Goal: Task Accomplishment & Management: Manage account settings

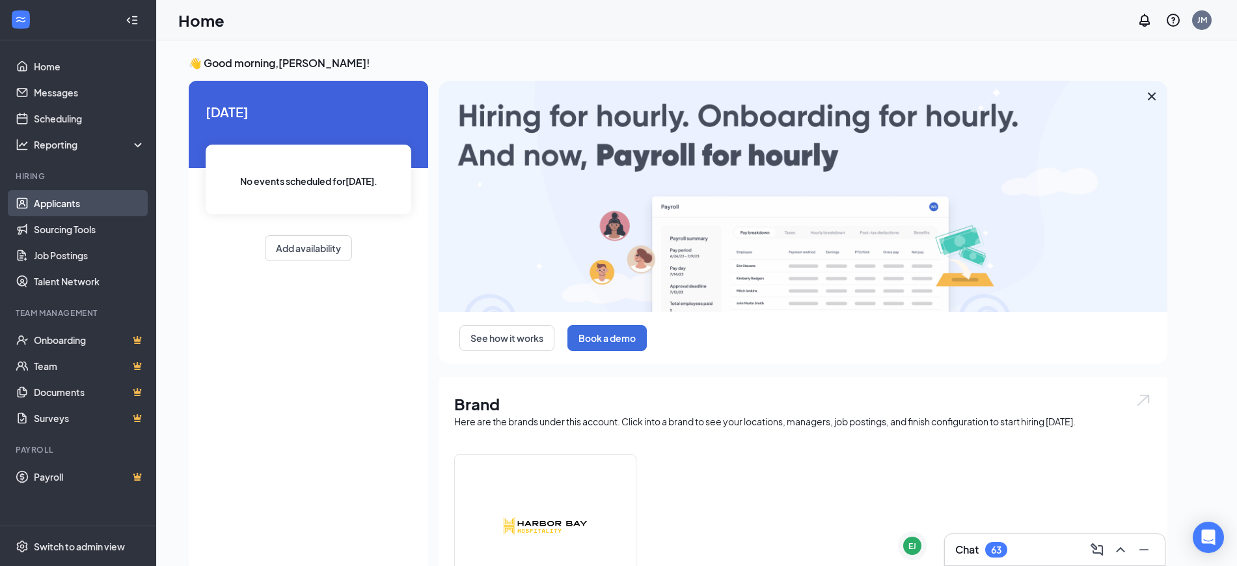
click at [57, 202] on link "Applicants" at bounding box center [89, 203] width 111 height 26
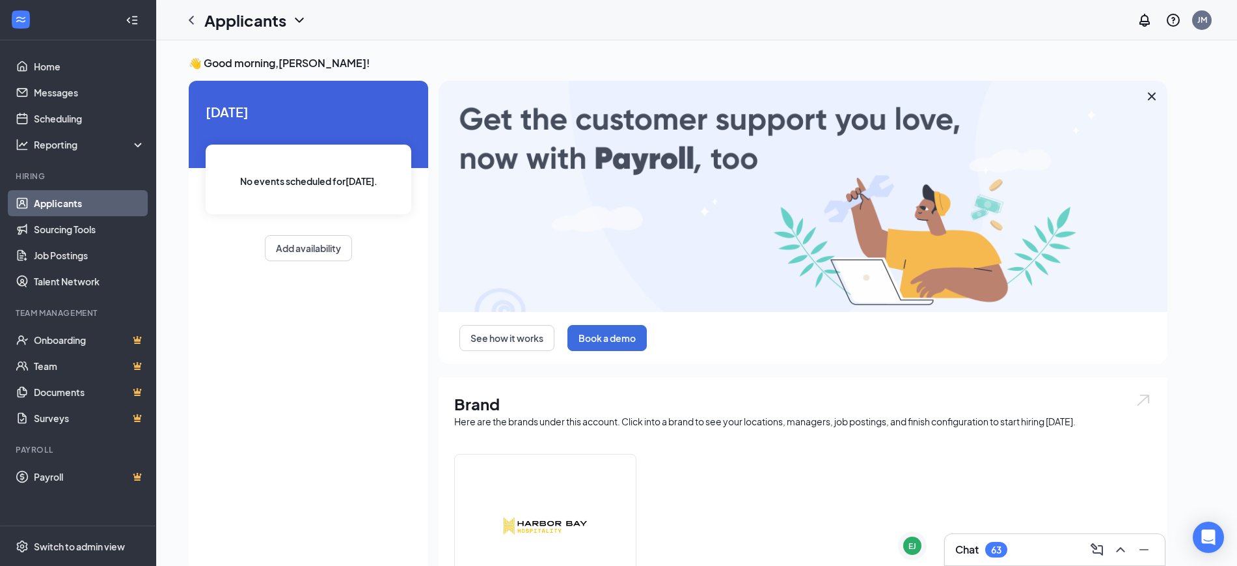
click at [40, 204] on link "Applicants" at bounding box center [89, 203] width 111 height 26
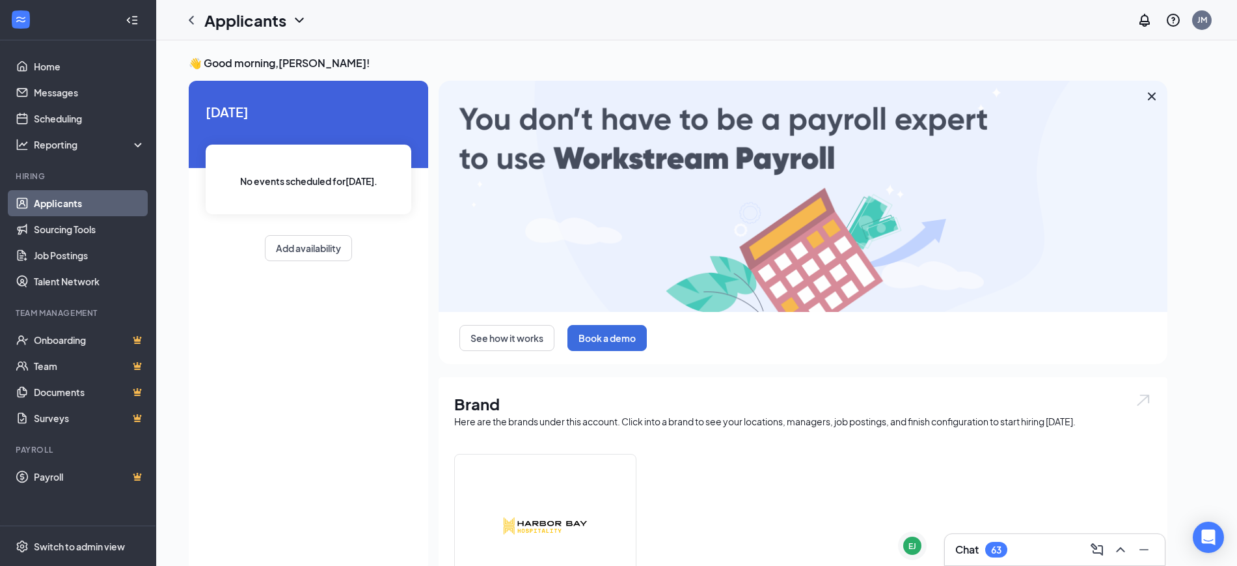
click at [40, 204] on link "Applicants" at bounding box center [89, 203] width 111 height 26
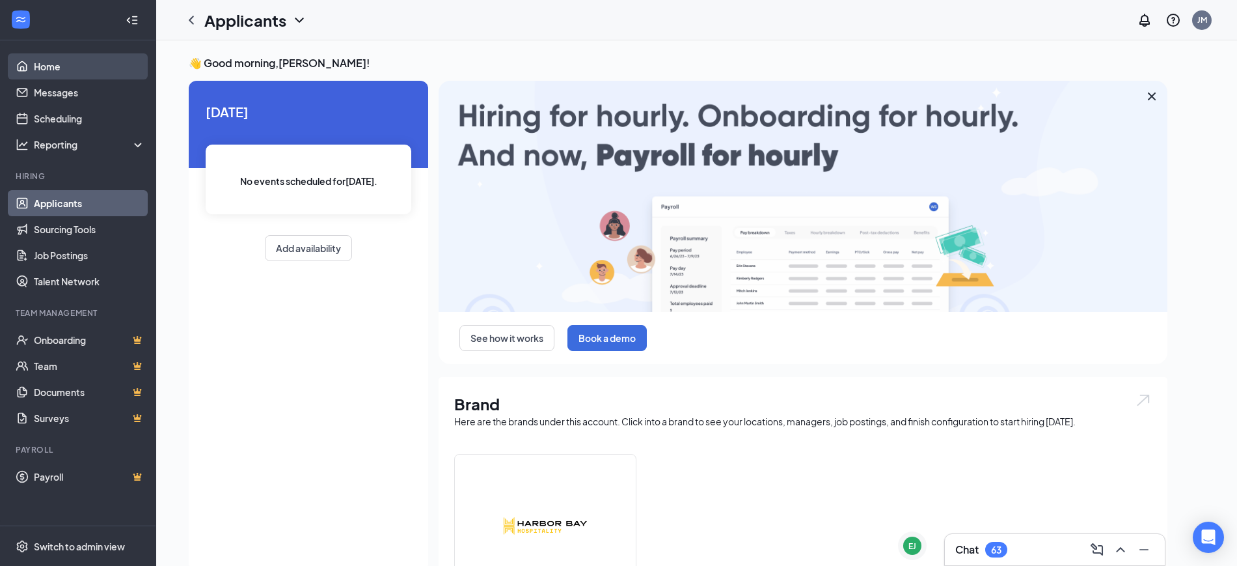
click at [61, 62] on link "Home" at bounding box center [89, 66] width 111 height 26
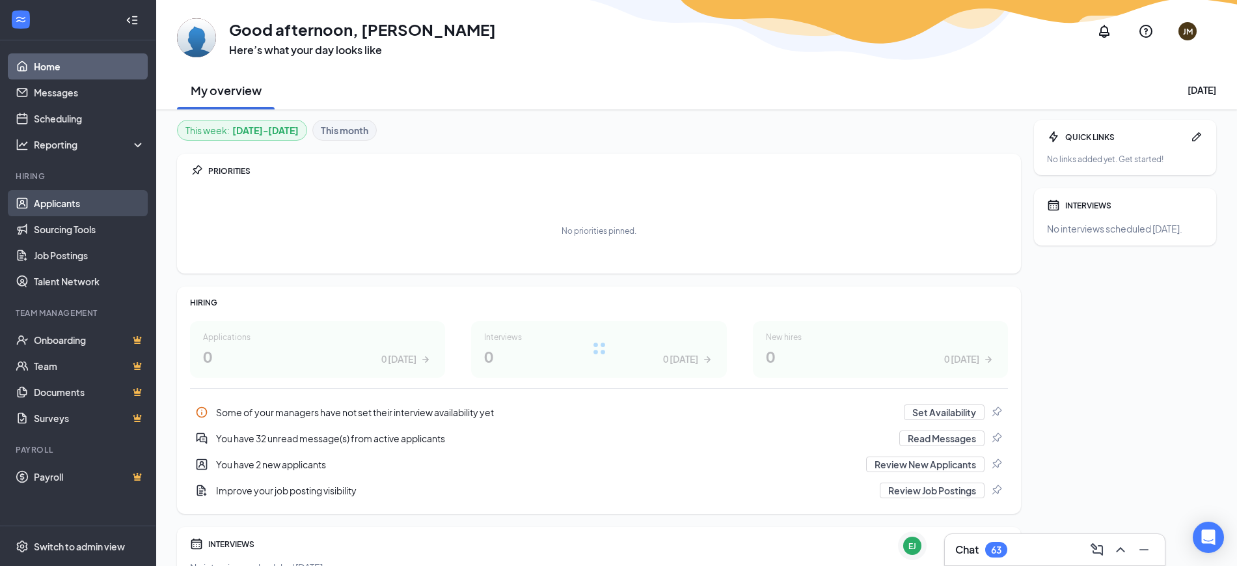
click at [59, 204] on link "Applicants" at bounding box center [89, 203] width 111 height 26
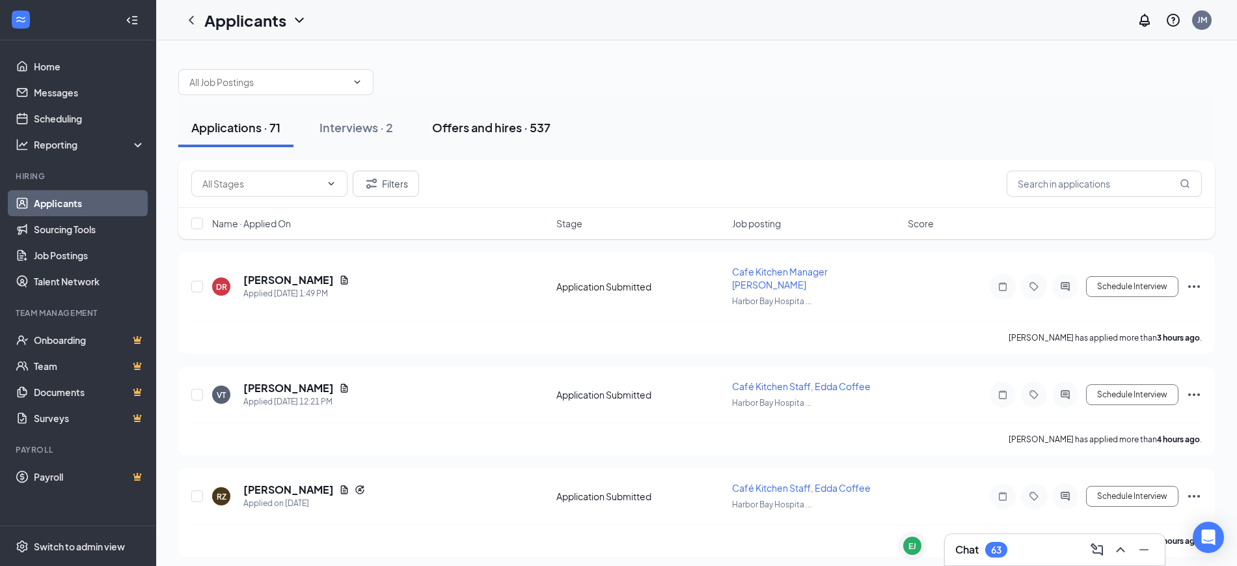
click at [512, 122] on div "Offers and hires · 537" at bounding box center [491, 127] width 118 height 16
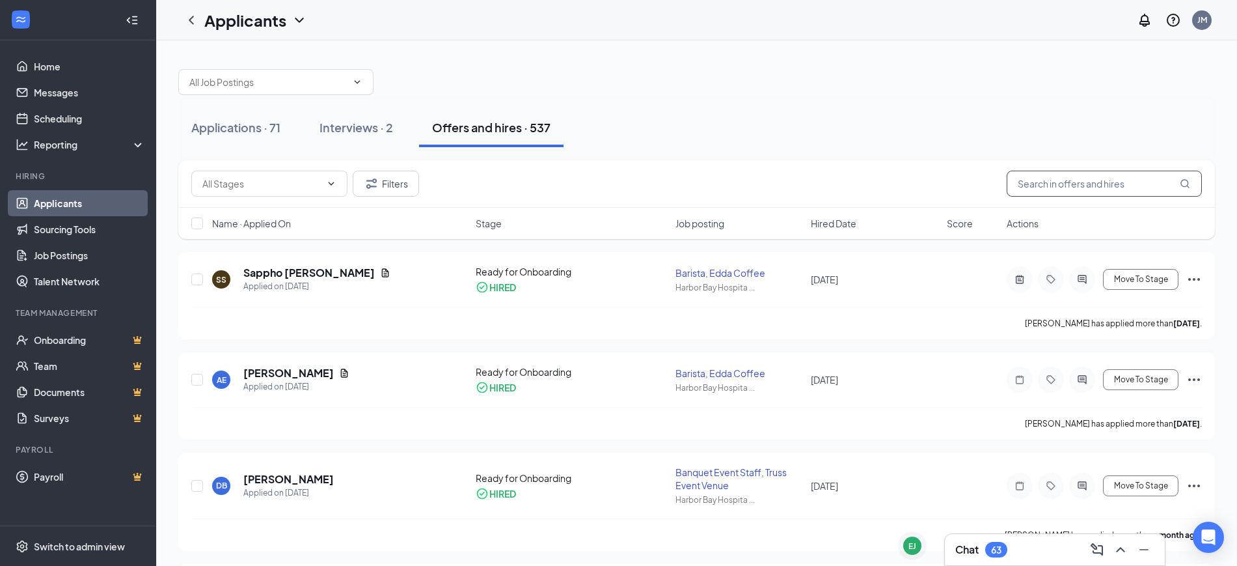
click at [1116, 186] on input "text" at bounding box center [1104, 184] width 195 height 26
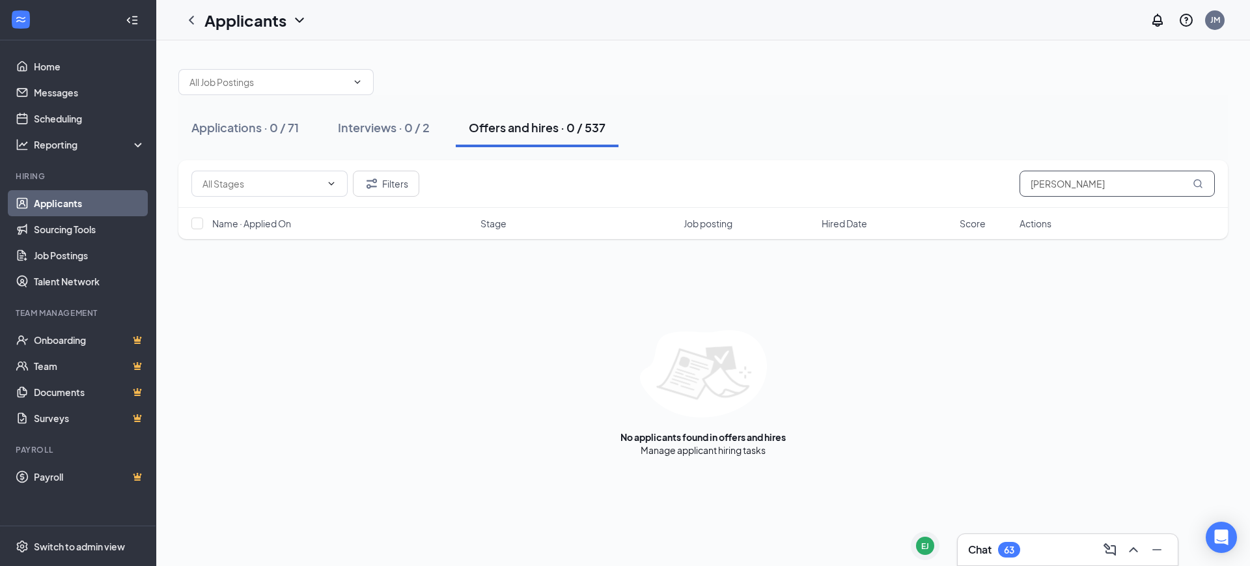
type input "[PERSON_NAME]"
click at [542, 128] on div "Offers and hires · 0 / 537" at bounding box center [537, 127] width 137 height 16
click at [331, 178] on icon "ChevronDown" at bounding box center [331, 183] width 10 height 10
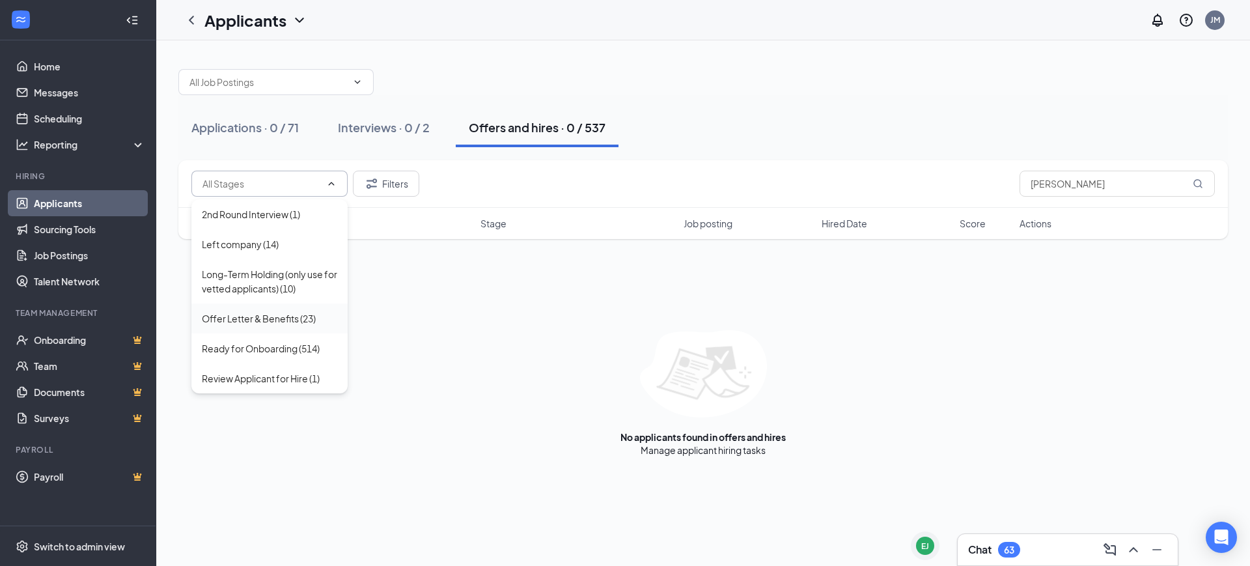
click at [265, 317] on div "Offer Letter & Benefits (23)" at bounding box center [259, 318] width 114 height 14
type input "Offer Letter & Benefits (23)"
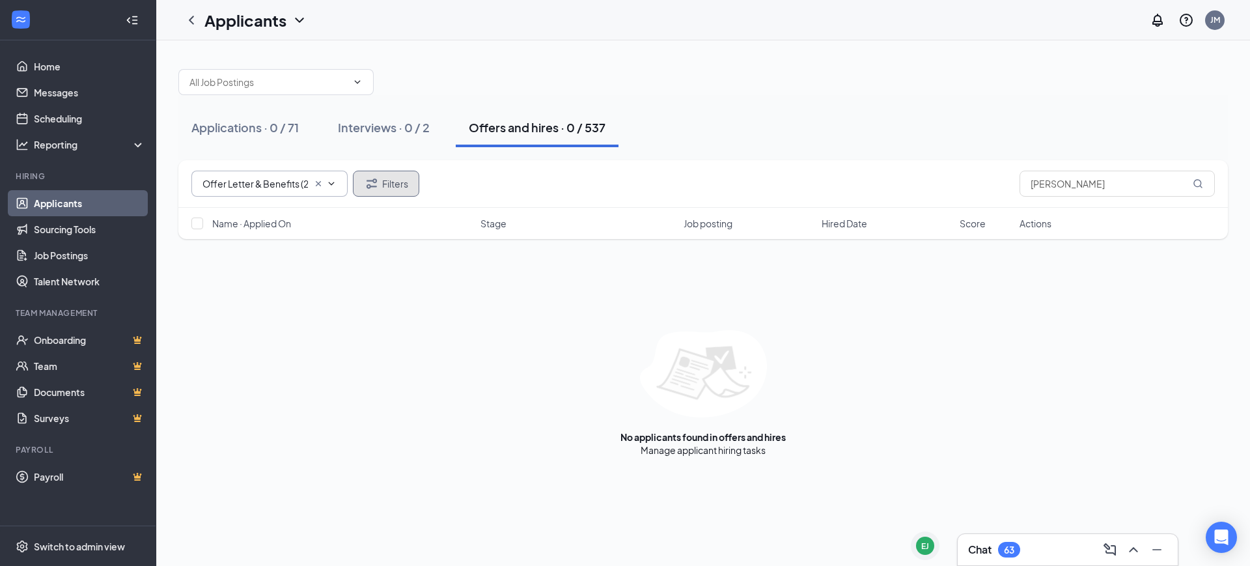
click at [383, 184] on button "Filters" at bounding box center [386, 184] width 66 height 26
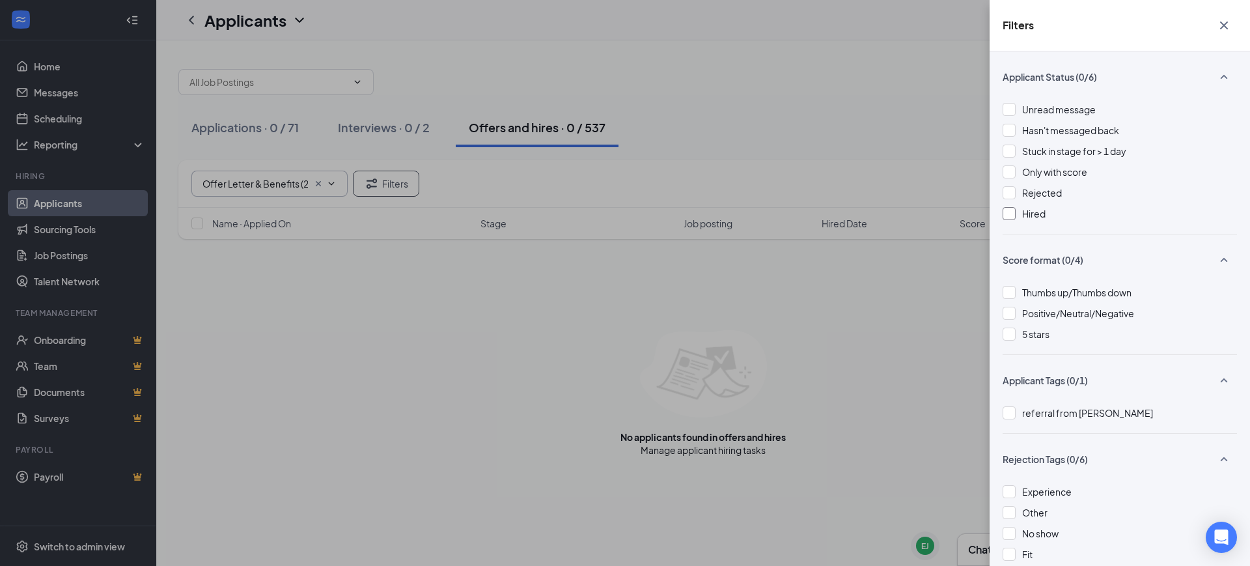
click at [1015, 210] on div "Hired" at bounding box center [1119, 213] width 234 height 14
click at [1222, 24] on icon "Cross" at bounding box center [1224, 26] width 16 height 16
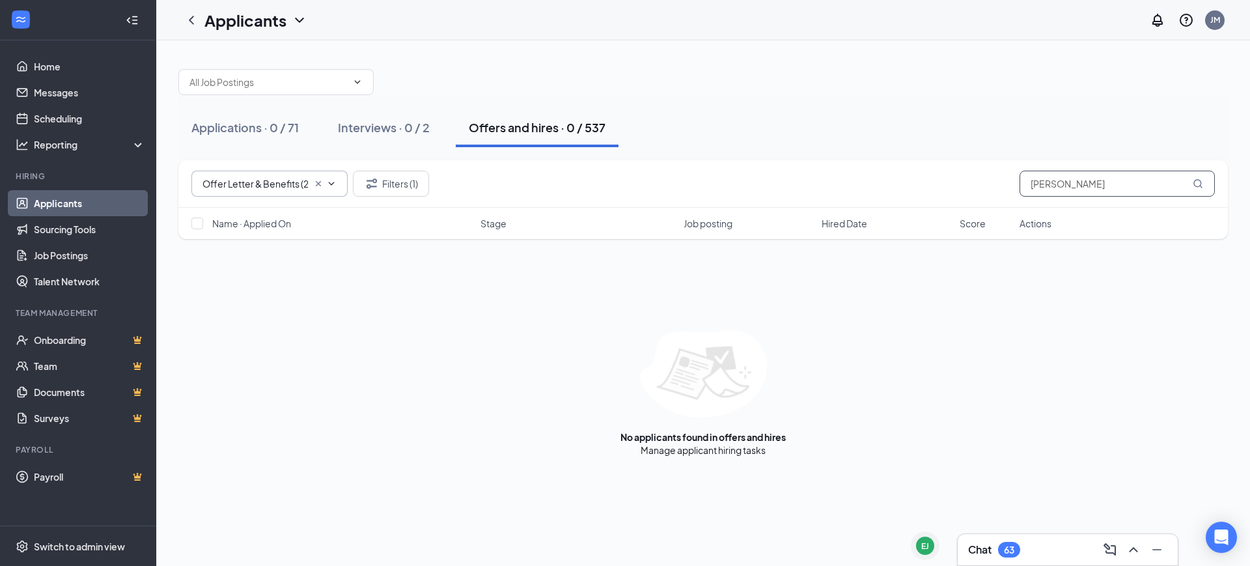
click at [1092, 183] on input "[PERSON_NAME]" at bounding box center [1116, 184] width 195 height 26
type input "h"
type input "H"
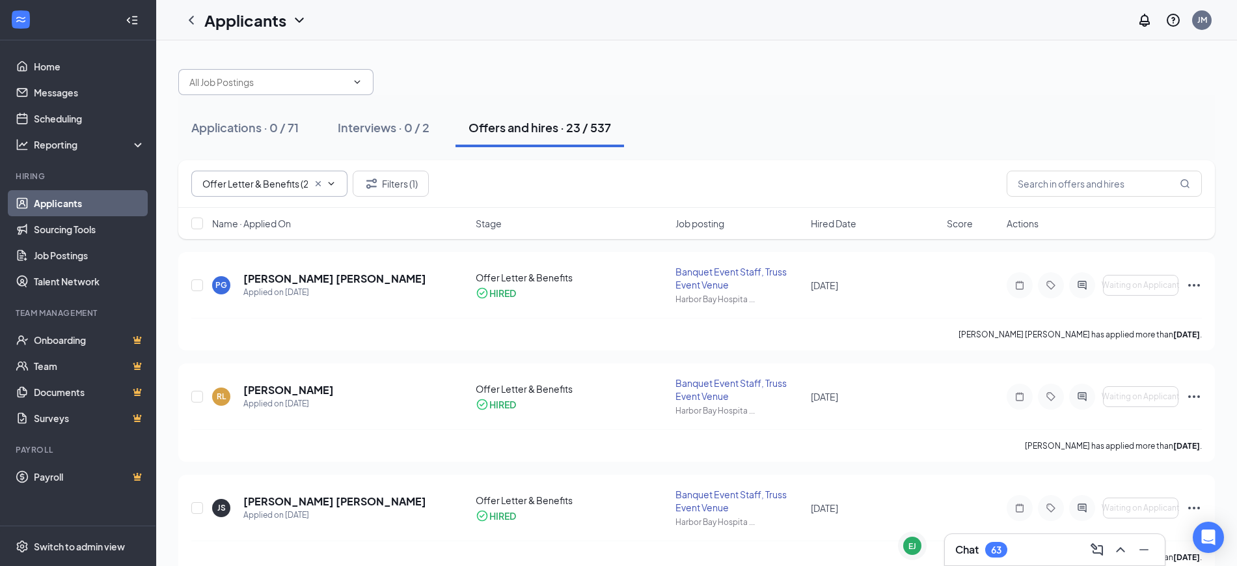
click at [358, 80] on icon "ChevronDown" at bounding box center [357, 82] width 10 height 10
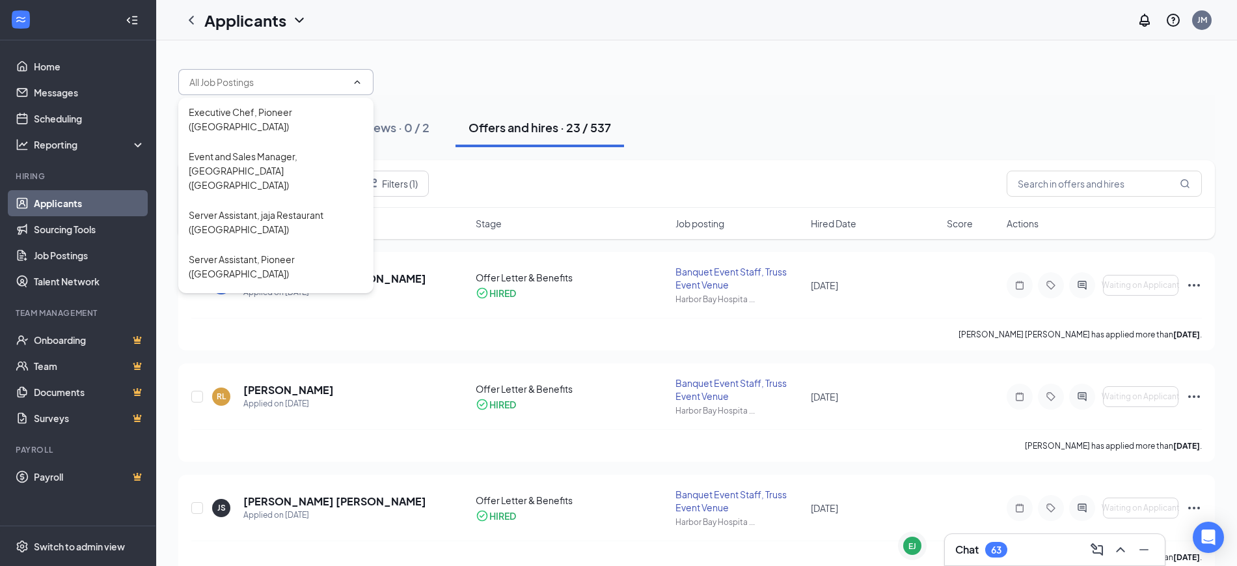
scroll to position [333, 0]
click at [275, 213] on div "Server Assistant, jaja Restaurant ([GEOGRAPHIC_DATA])" at bounding box center [276, 214] width 174 height 29
type input "Server Assistant, jaja Restaurant ([GEOGRAPHIC_DATA])"
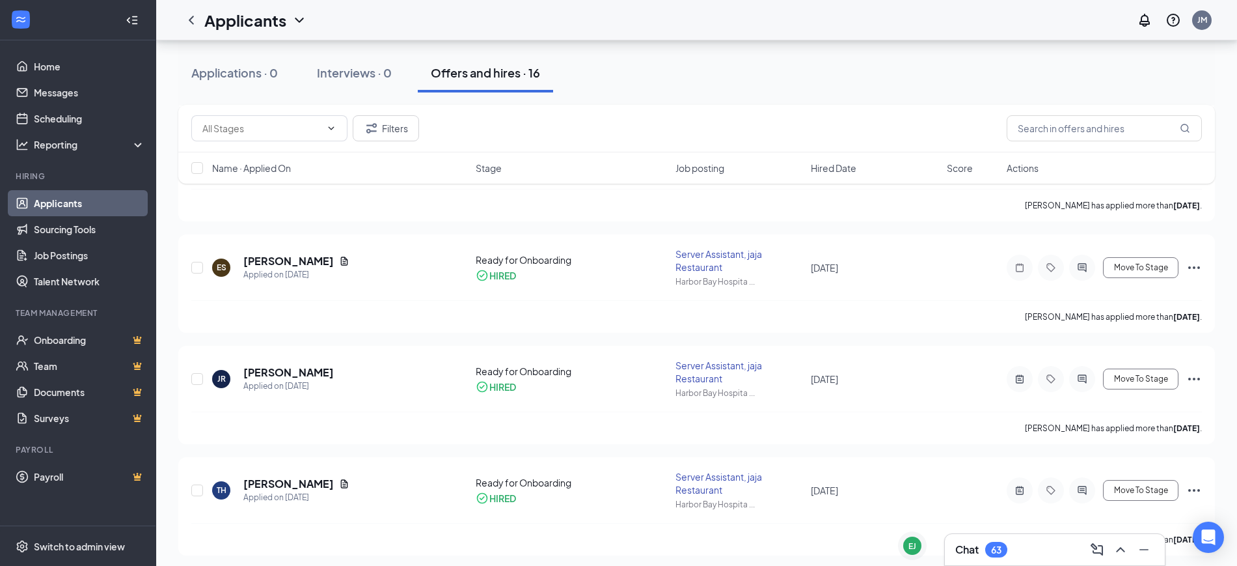
scroll to position [1498, 0]
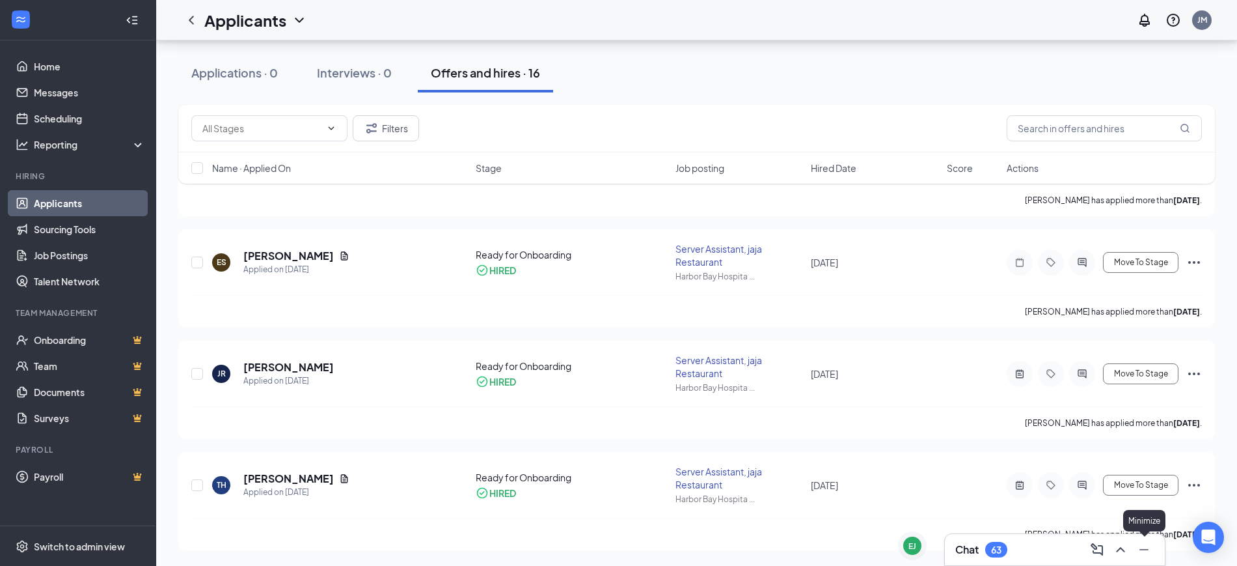
click at [1153, 540] on div at bounding box center [1142, 549] width 23 height 21
click at [1137, 551] on icon "Minimize" at bounding box center [1145, 550] width 16 height 16
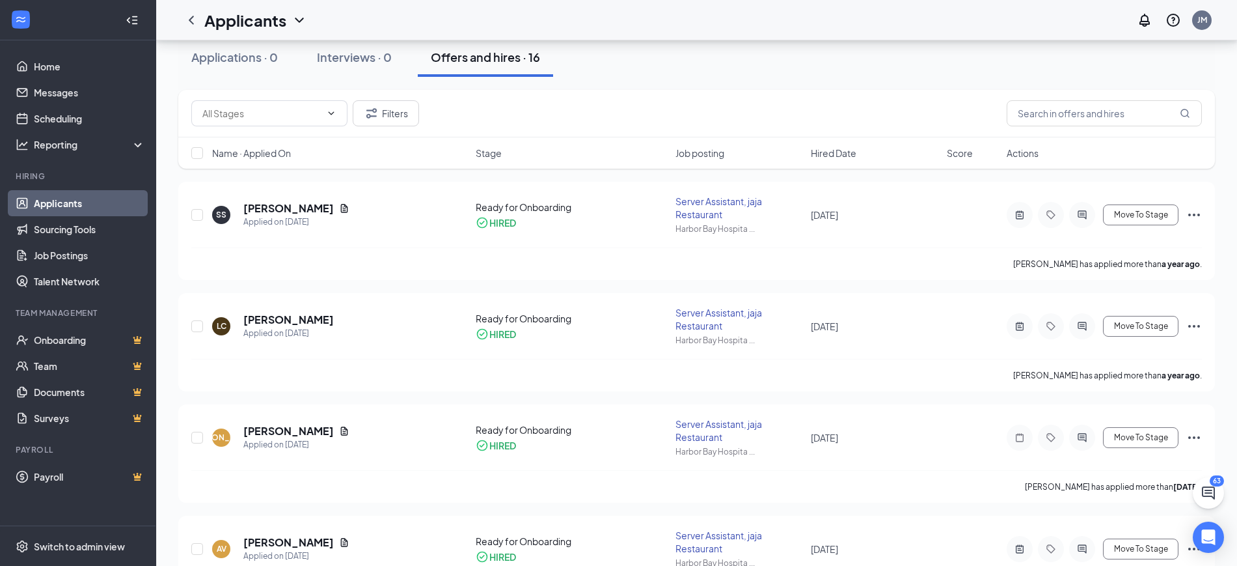
scroll to position [0, 0]
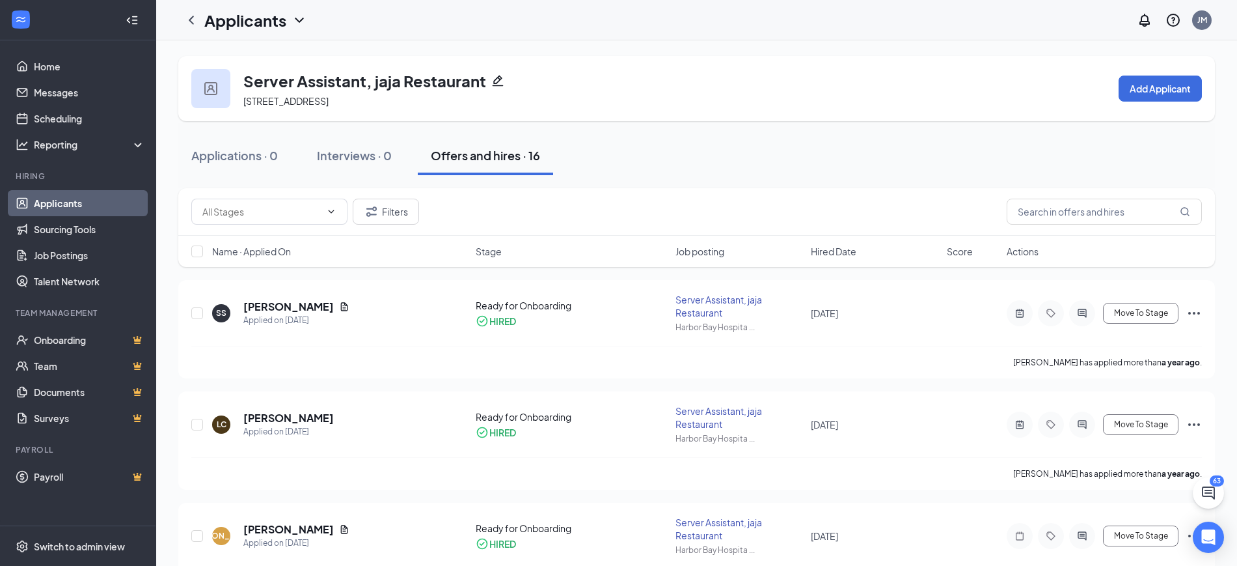
click at [297, 21] on icon "ChevronDown" at bounding box center [300, 20] width 16 height 16
click at [248, 56] on link "Applicants" at bounding box center [282, 56] width 141 height 13
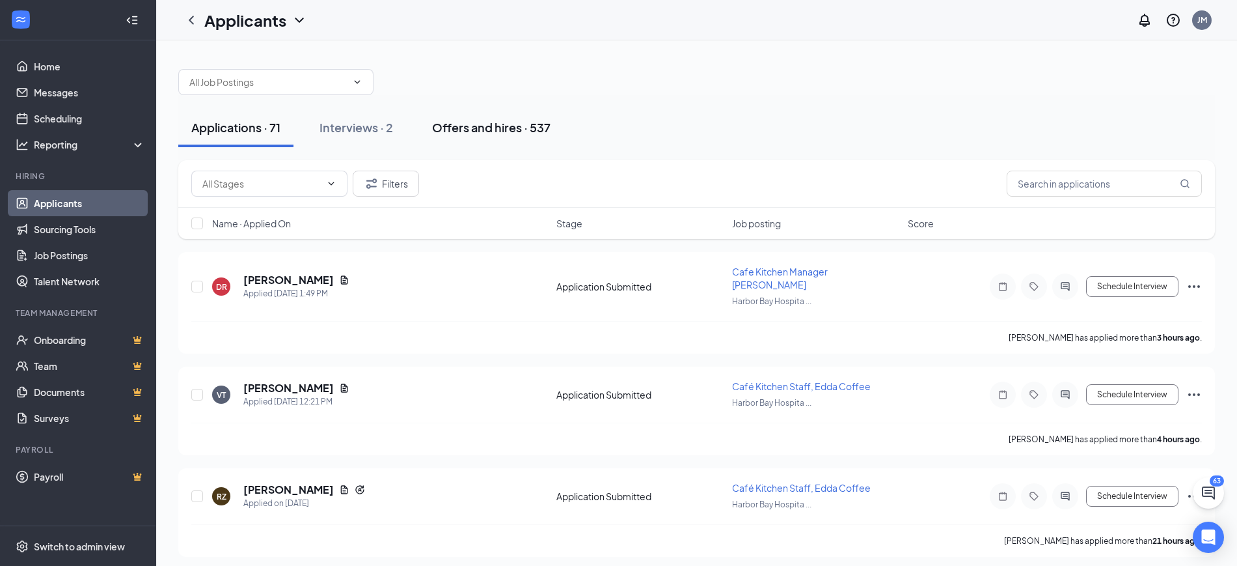
click at [476, 126] on div "Offers and hires · 537" at bounding box center [491, 127] width 118 height 16
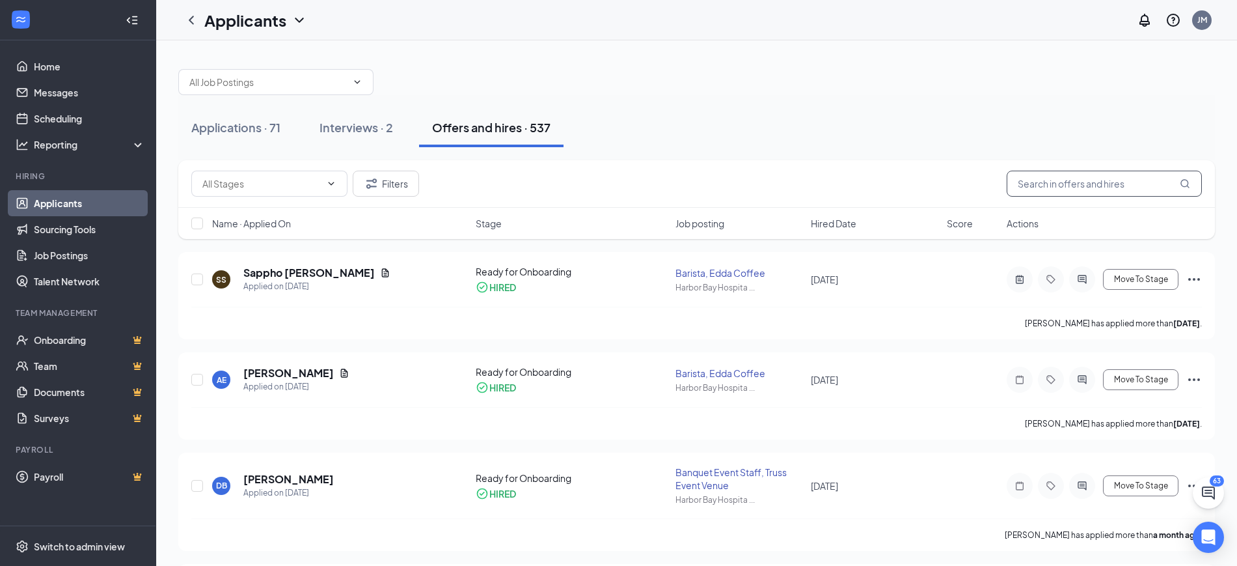
click at [1033, 182] on input "text" at bounding box center [1104, 184] width 195 height 26
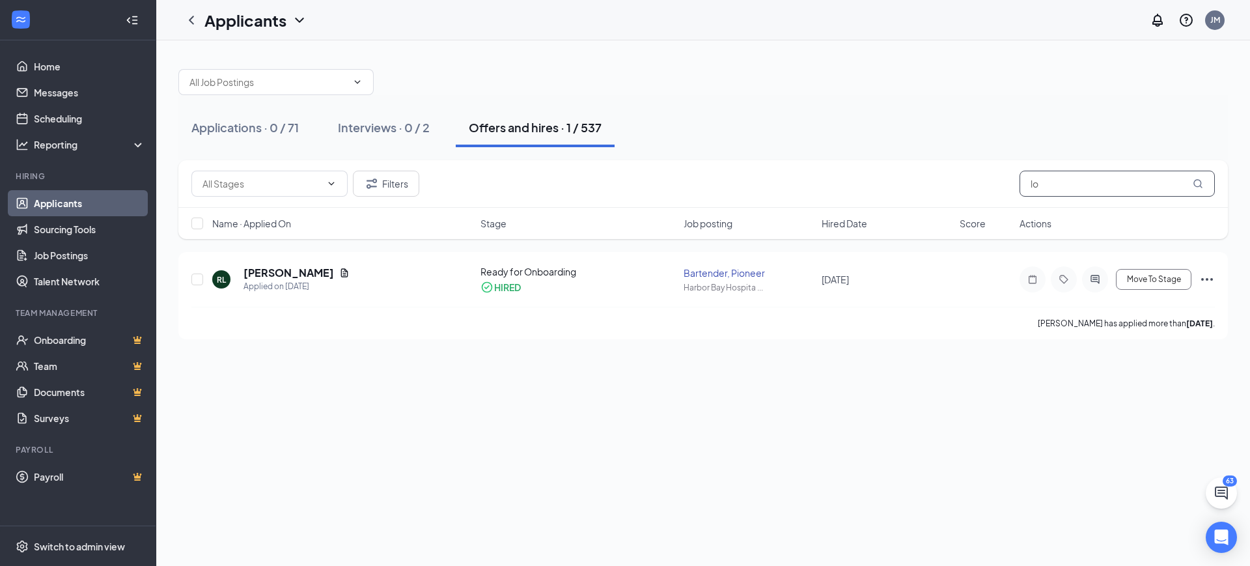
type input "l"
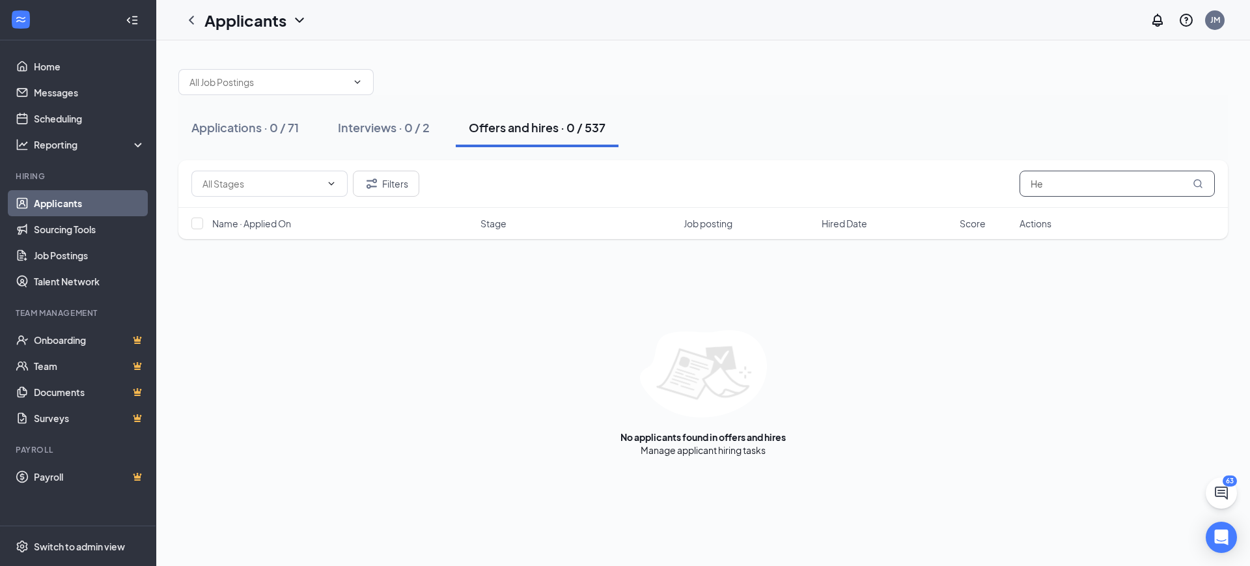
type input "H"
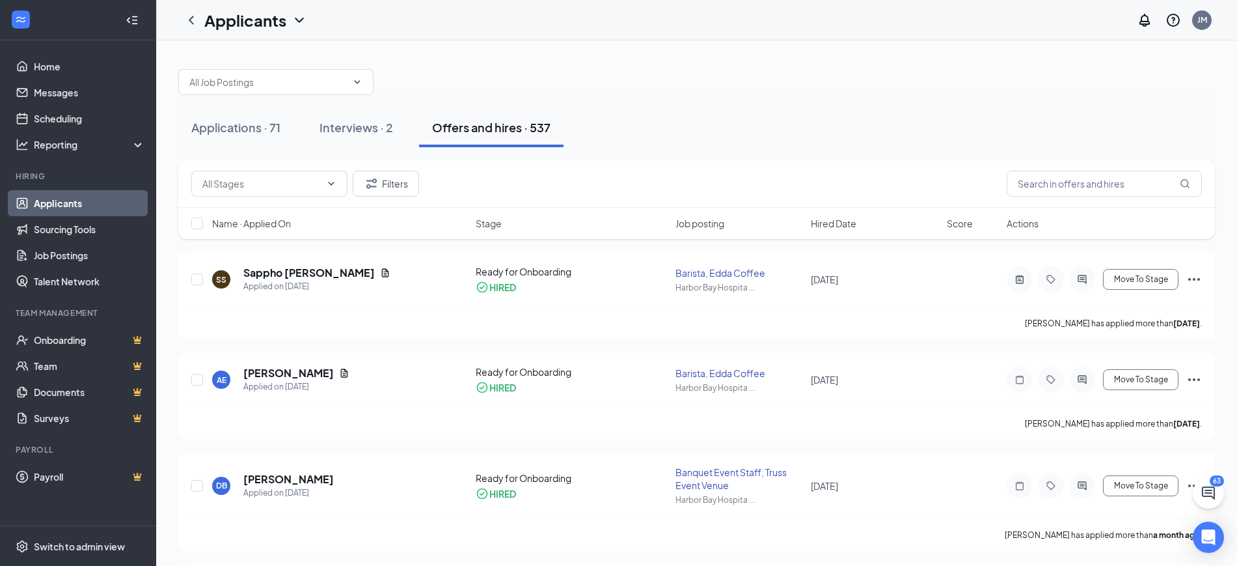
click at [917, 59] on div at bounding box center [696, 75] width 1037 height 39
click at [1036, 189] on input "text" at bounding box center [1104, 184] width 195 height 26
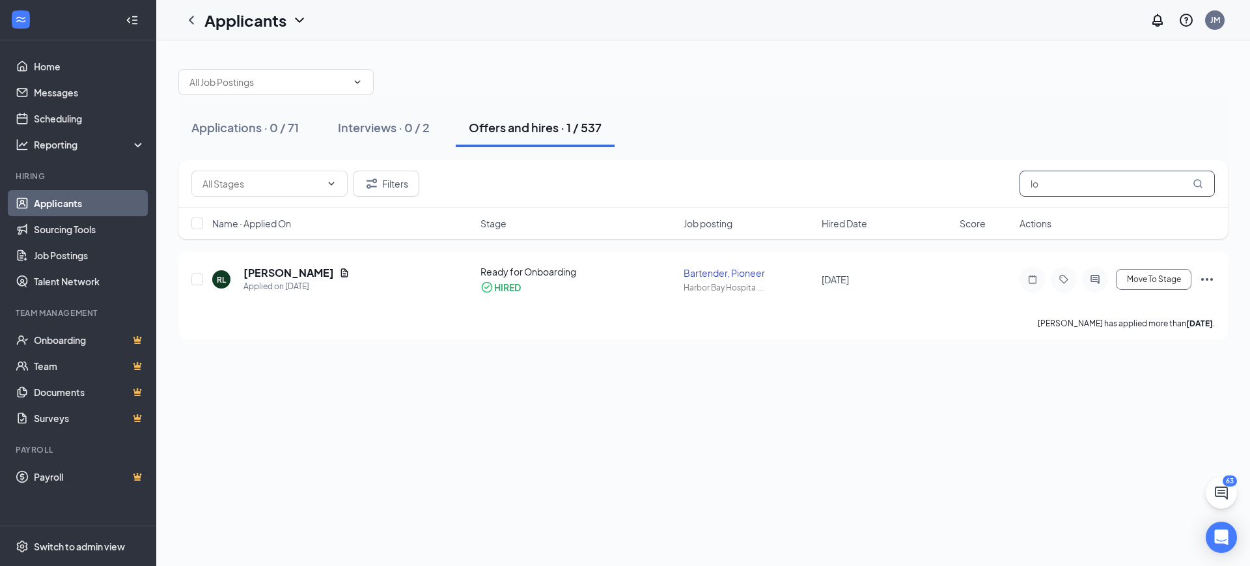
type input "l"
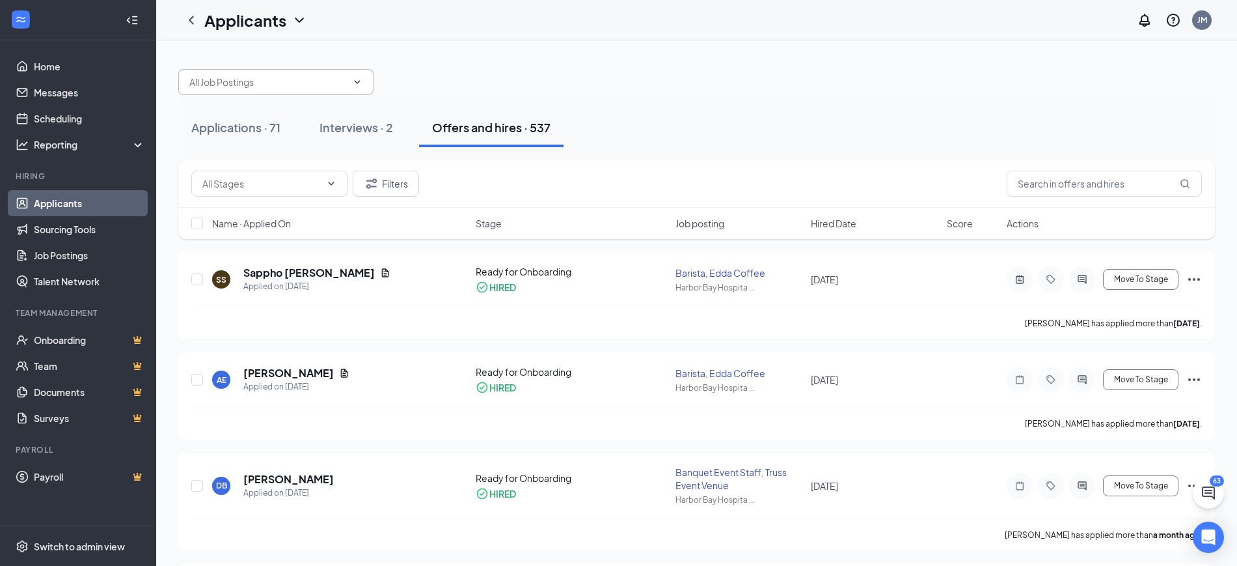
click at [359, 81] on icon "ChevronDown" at bounding box center [358, 81] width 6 height 3
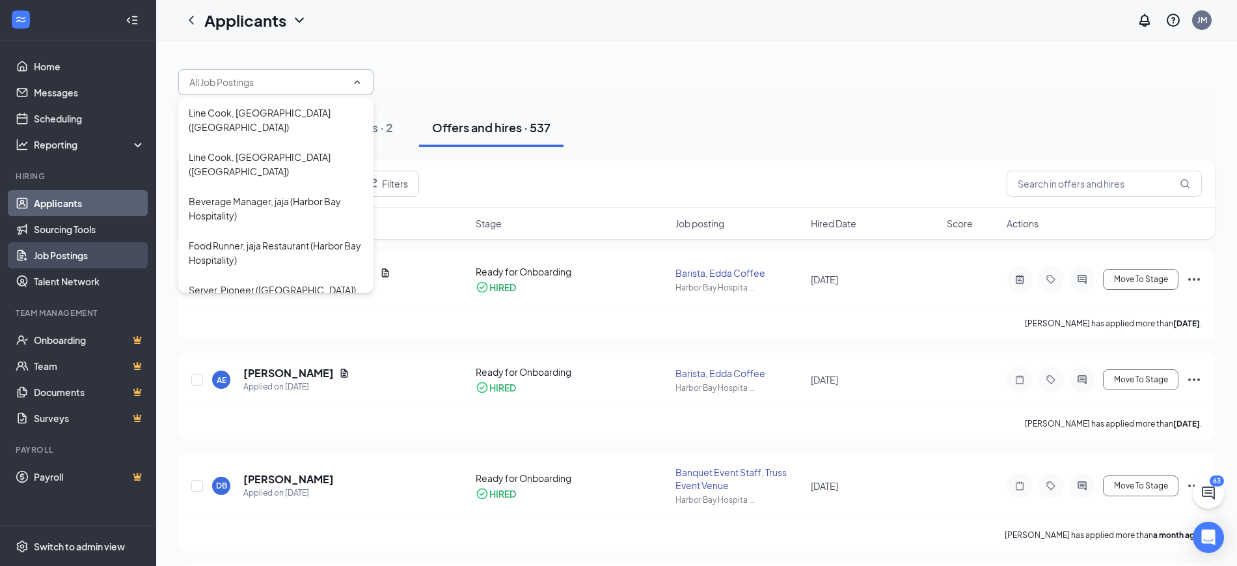
click at [55, 247] on link "Job Postings" at bounding box center [89, 255] width 111 height 26
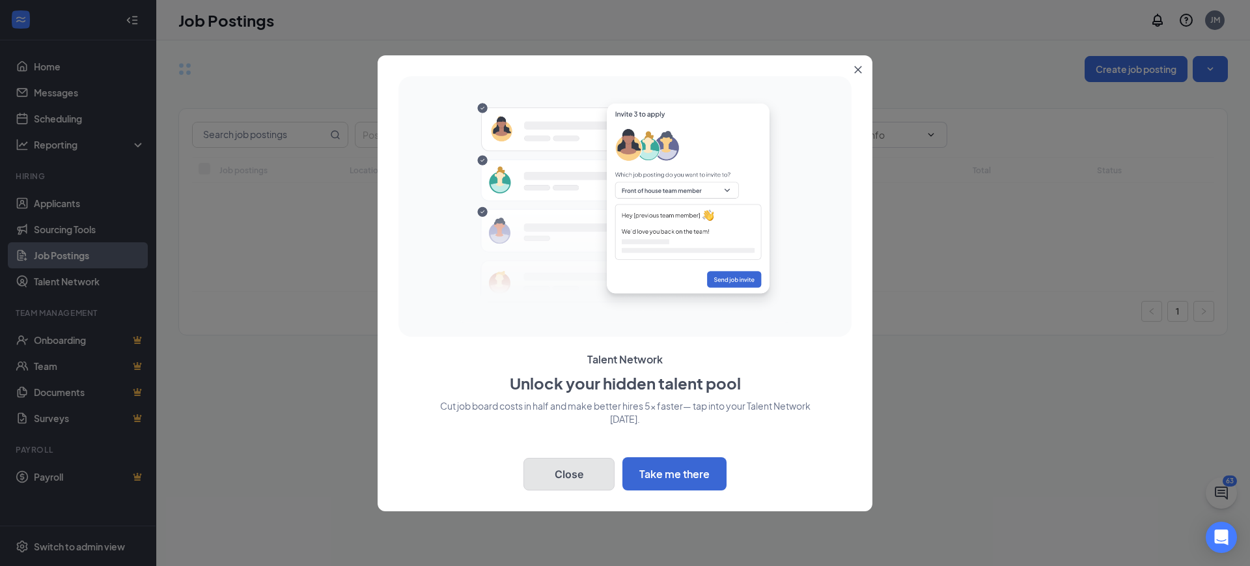
click at [590, 463] on button "Close" at bounding box center [568, 474] width 91 height 33
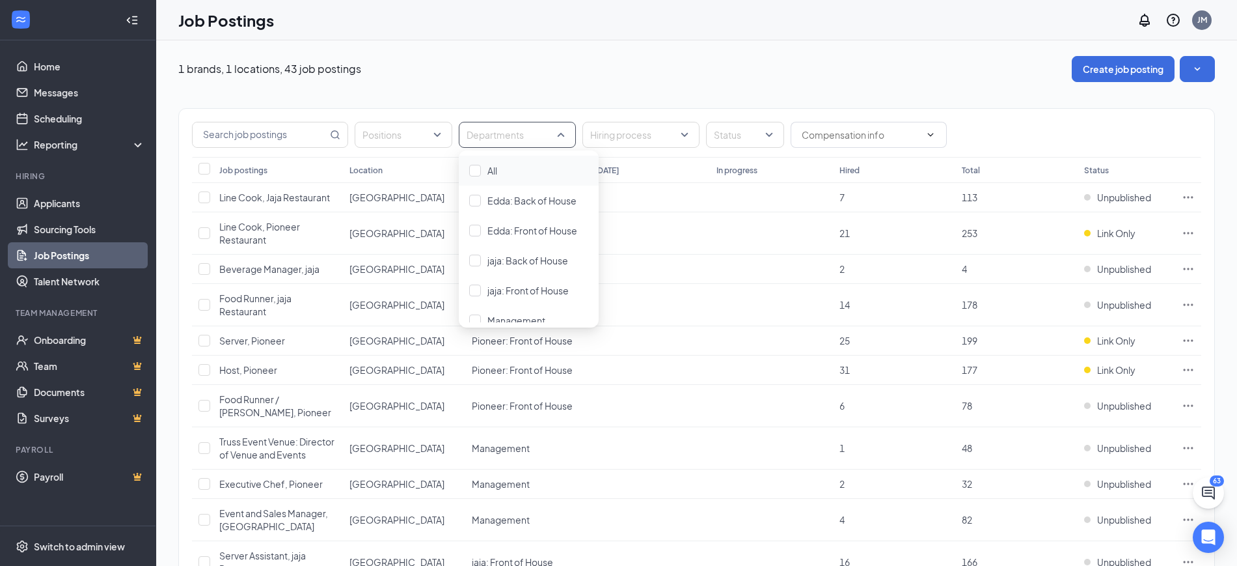
click at [559, 134] on div at bounding box center [511, 134] width 98 height 21
click at [475, 200] on div at bounding box center [475, 201] width 12 height 12
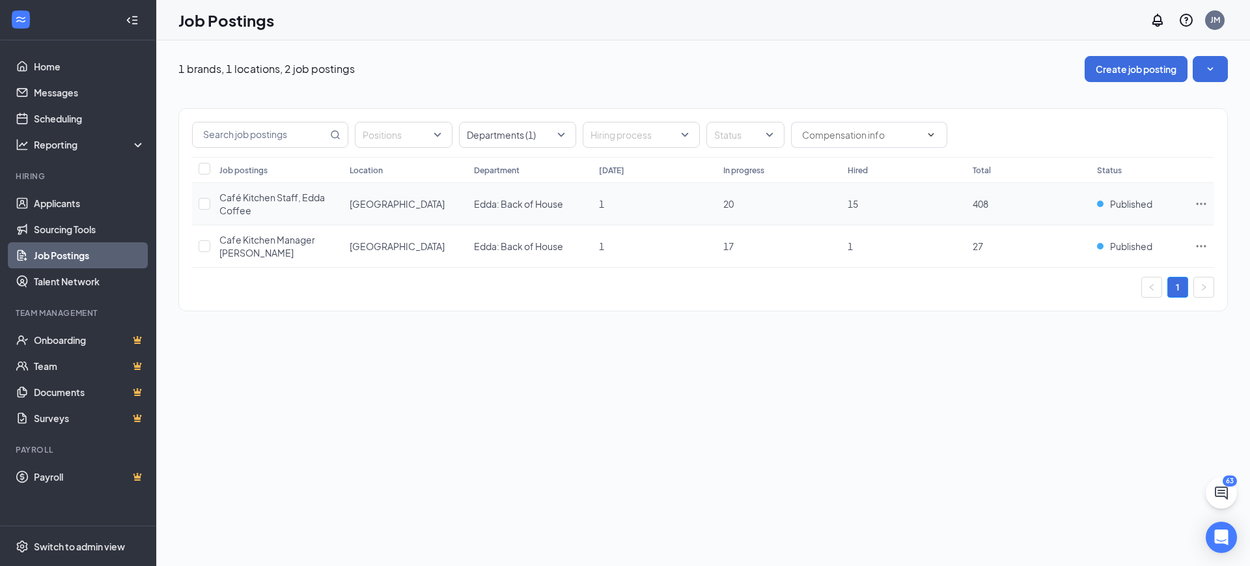
click at [1204, 202] on icon "Ellipses" at bounding box center [1200, 203] width 13 height 13
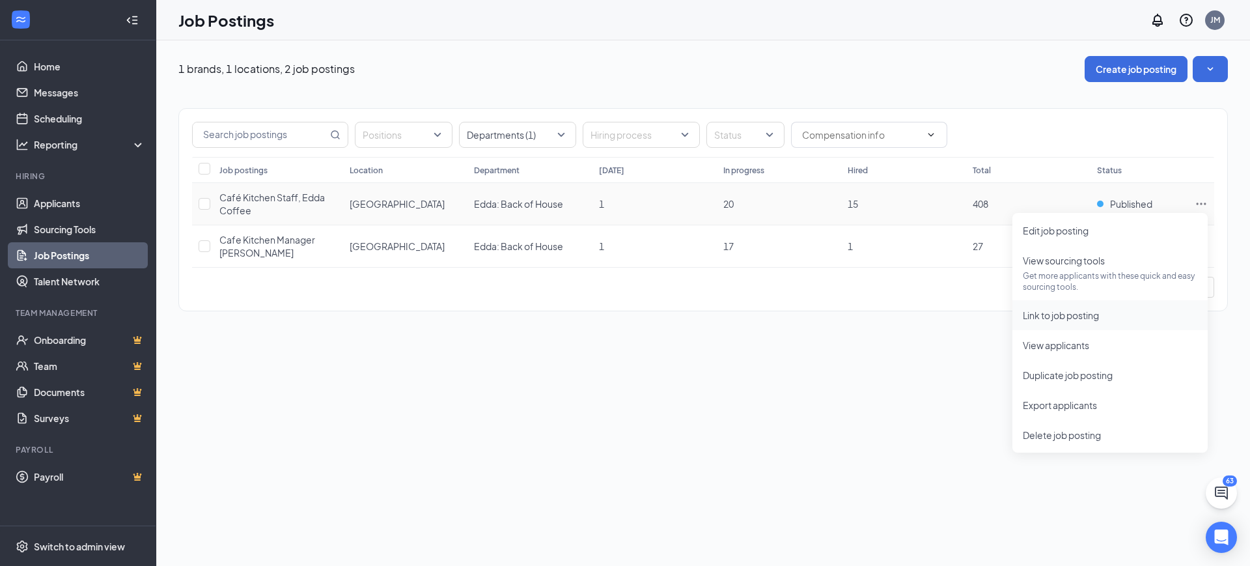
click at [1084, 318] on span "Link to job posting" at bounding box center [1061, 315] width 76 height 12
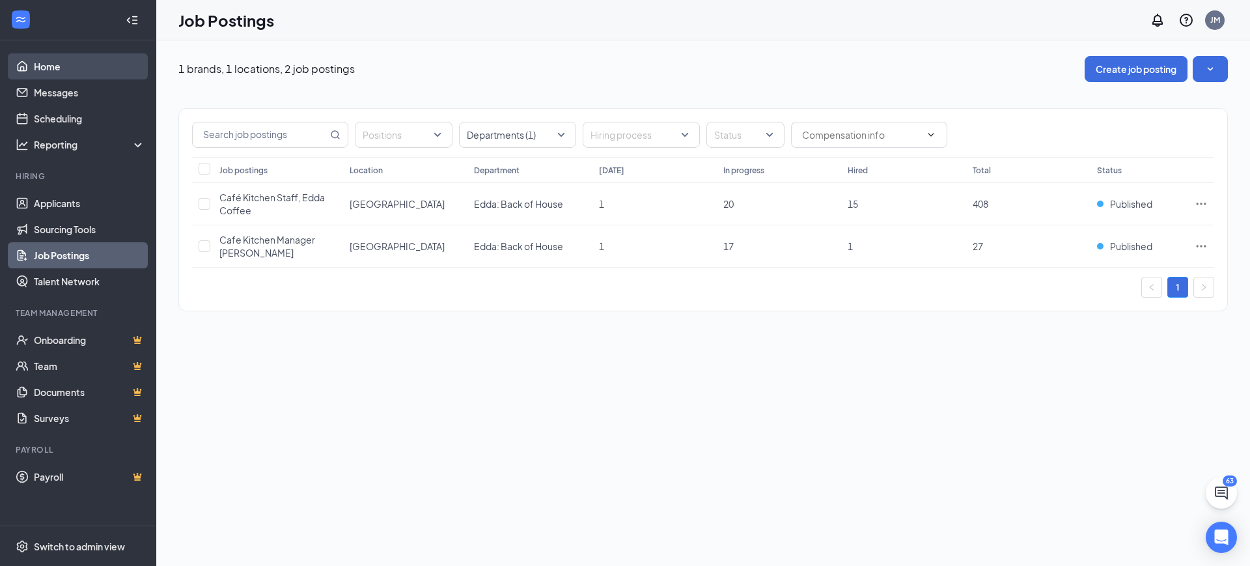
click at [35, 66] on link "Home" at bounding box center [89, 66] width 111 height 26
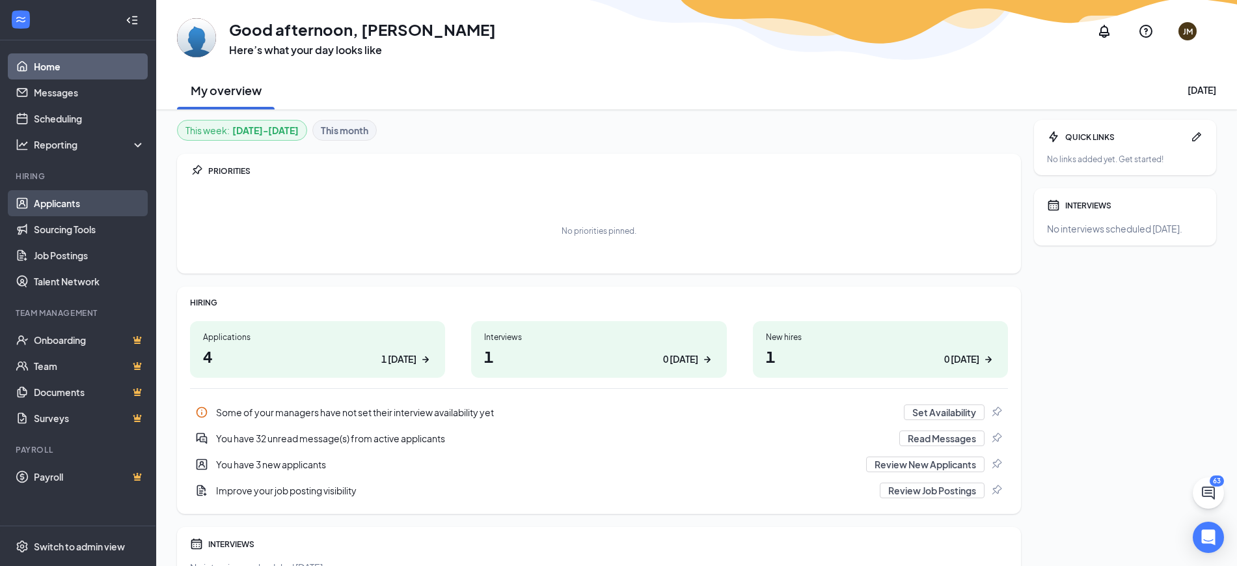
click at [61, 202] on link "Applicants" at bounding box center [89, 203] width 111 height 26
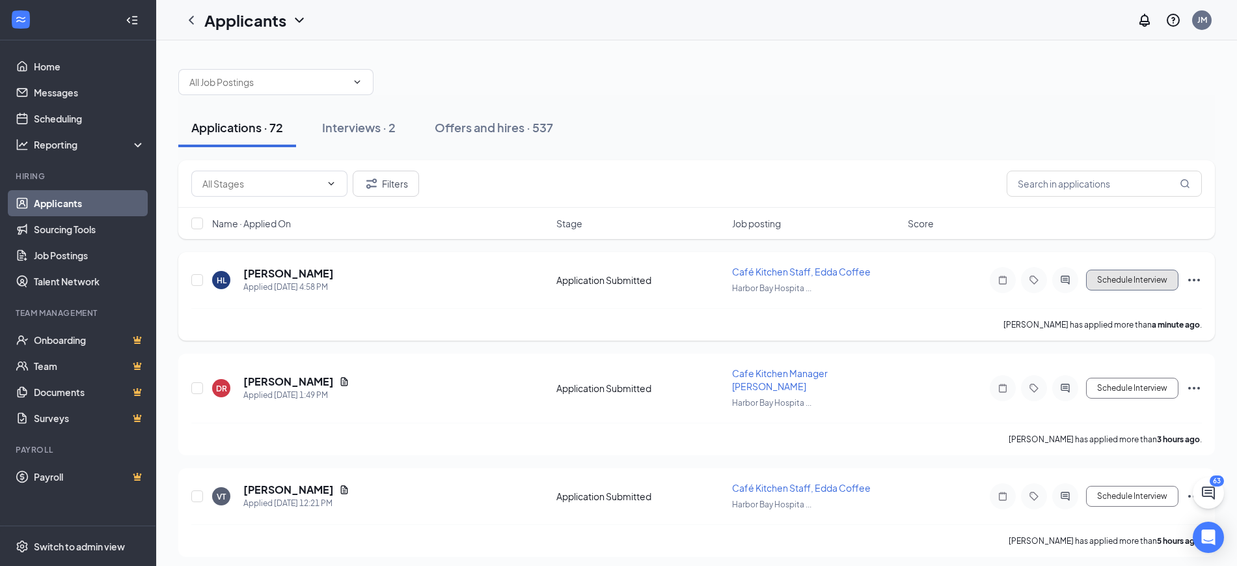
click at [1117, 275] on button "Schedule Interview" at bounding box center [1132, 279] width 92 height 21
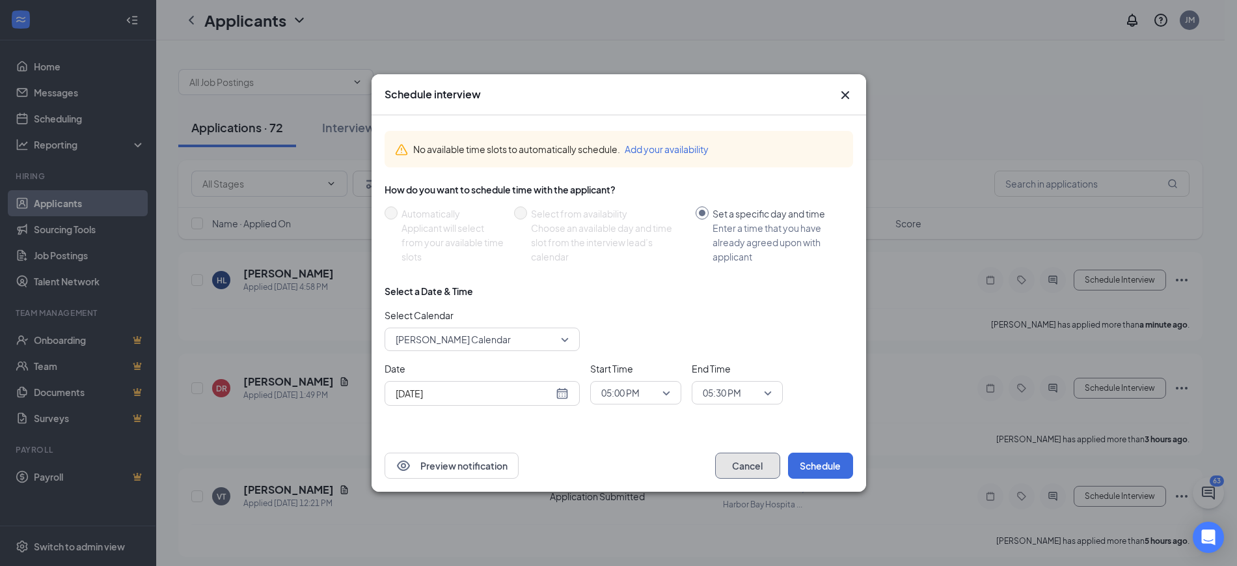
click at [749, 454] on button "Cancel" at bounding box center [747, 465] width 65 height 26
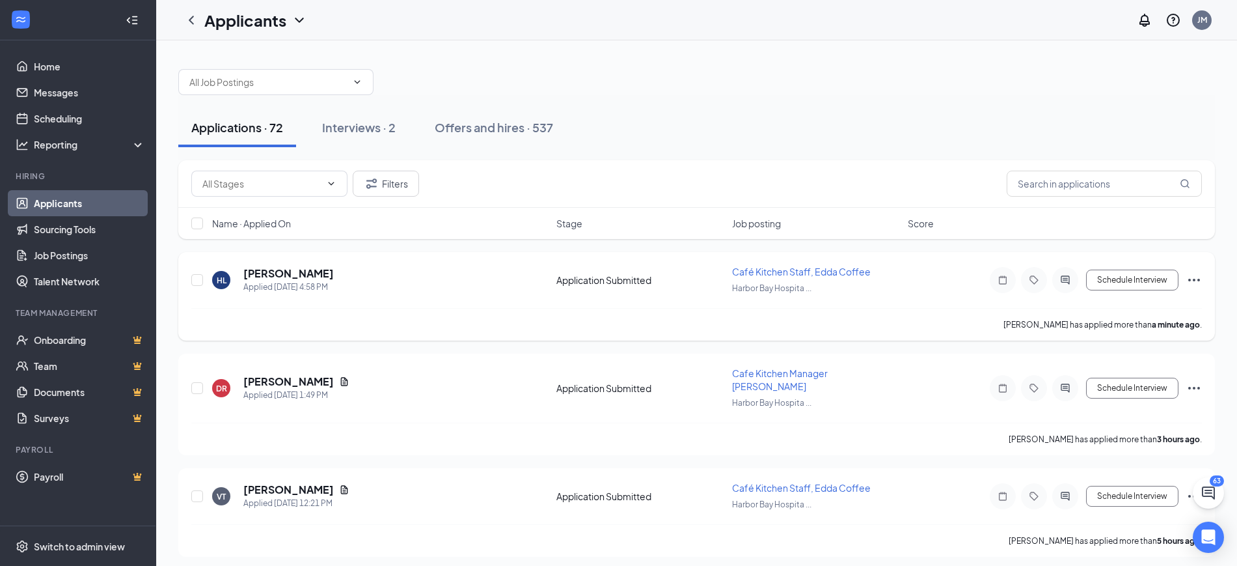
click at [1193, 277] on icon "Ellipses" at bounding box center [1195, 280] width 16 height 16
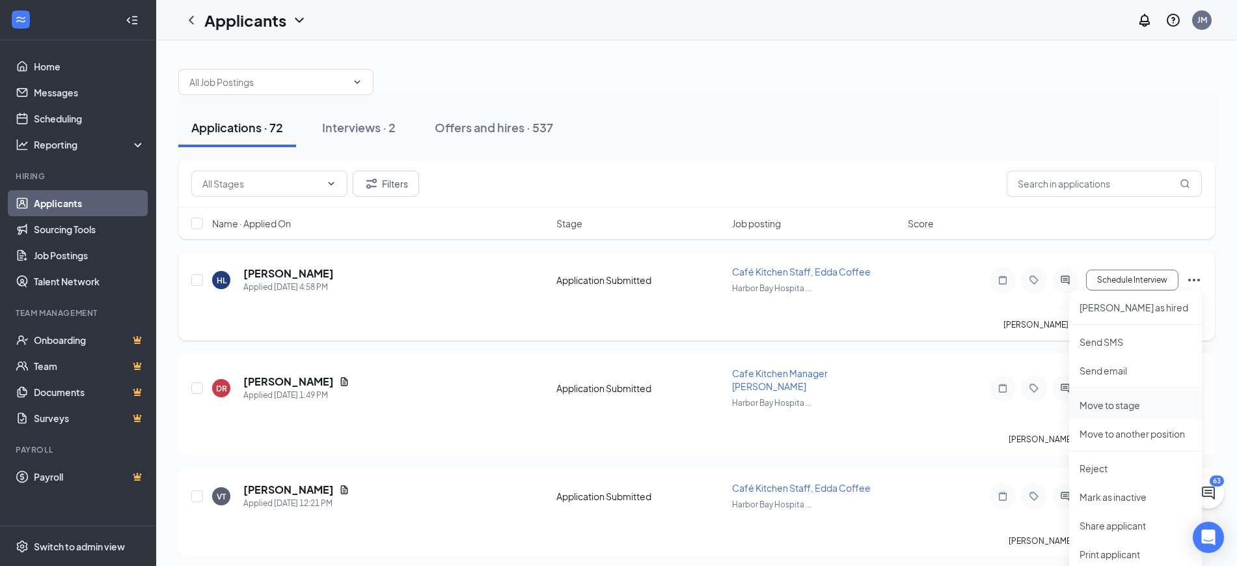
click at [1109, 404] on p "Move to stage" at bounding box center [1136, 404] width 112 height 13
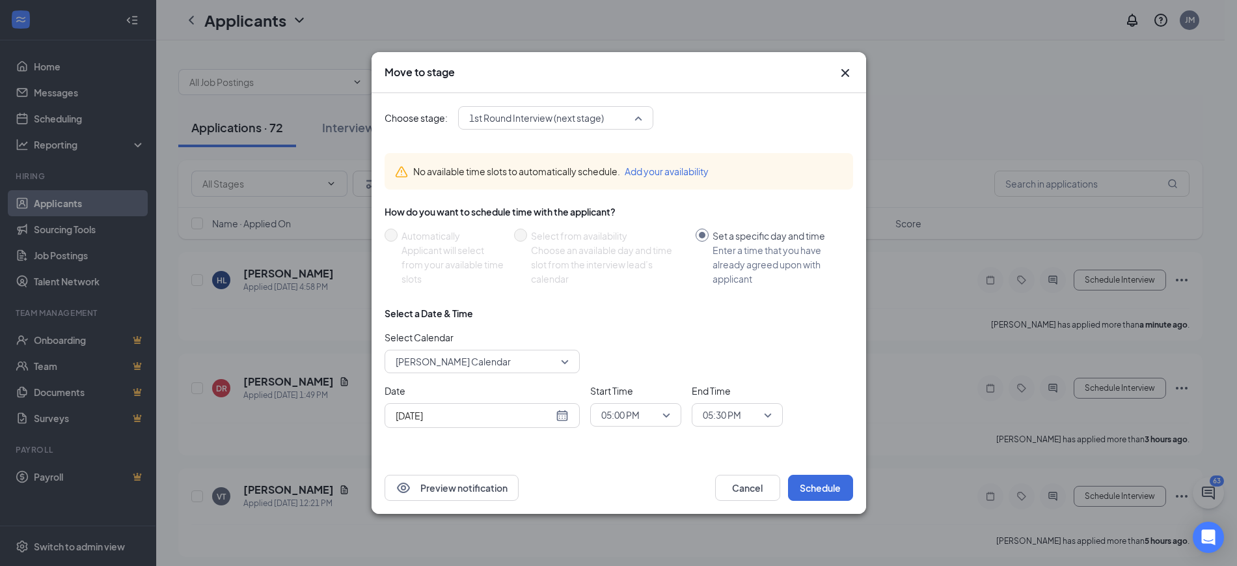
click at [640, 120] on span "1st Round Interview (next stage)" at bounding box center [555, 118] width 173 height 20
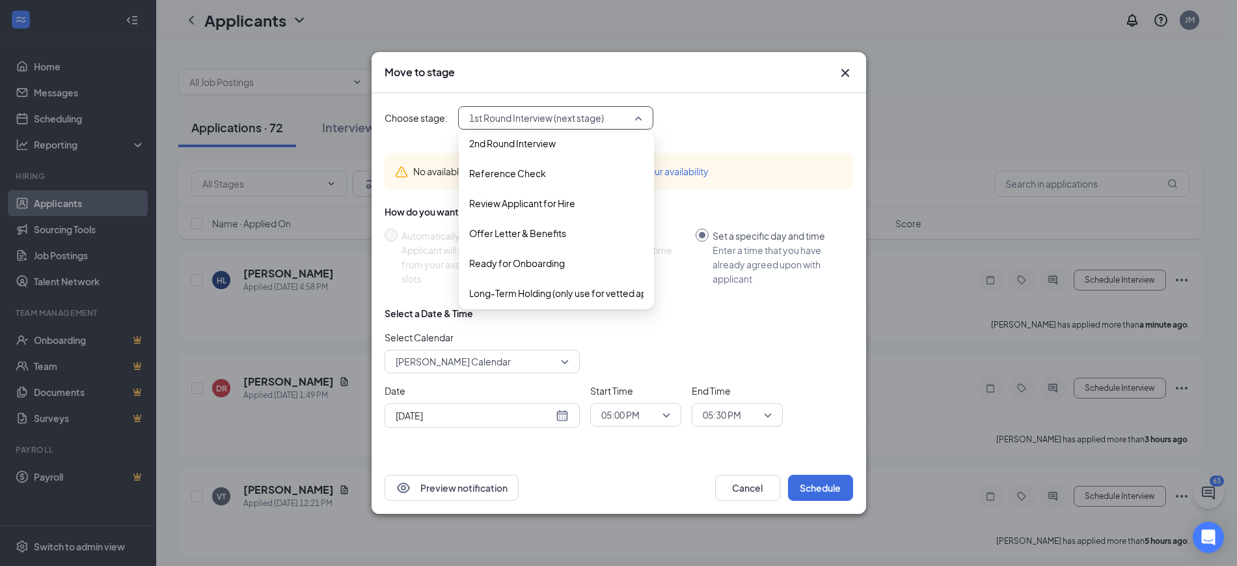
scroll to position [105, 0]
click at [527, 227] on span "Offer Letter & Benefits" at bounding box center [517, 228] width 97 height 14
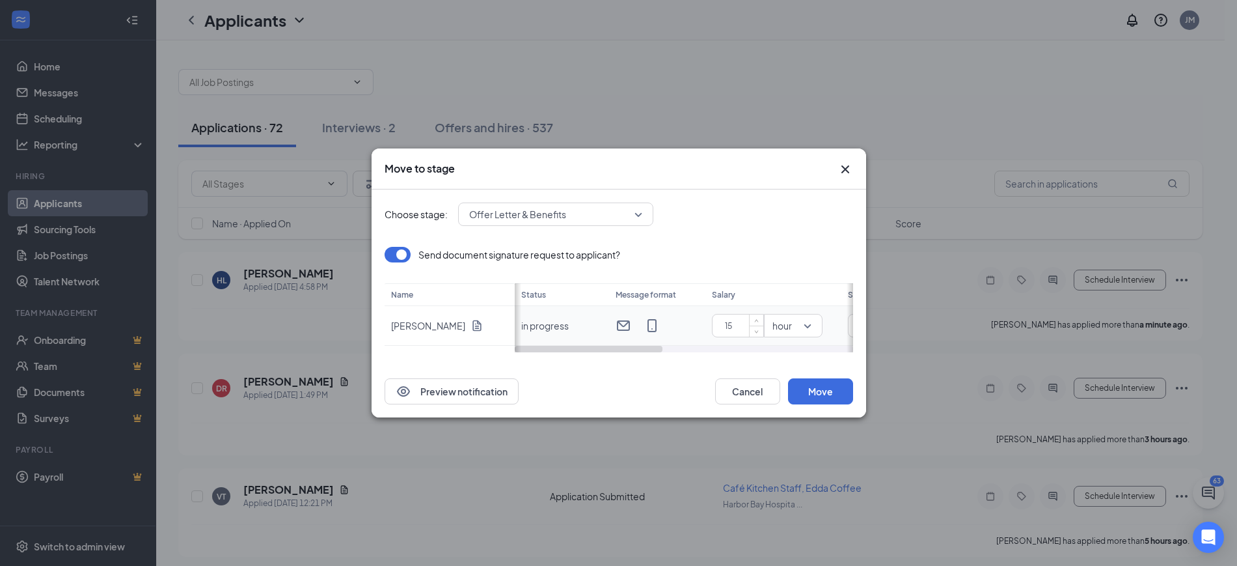
click at [739, 321] on input "15" at bounding box center [741, 326] width 46 height 20
type input "1"
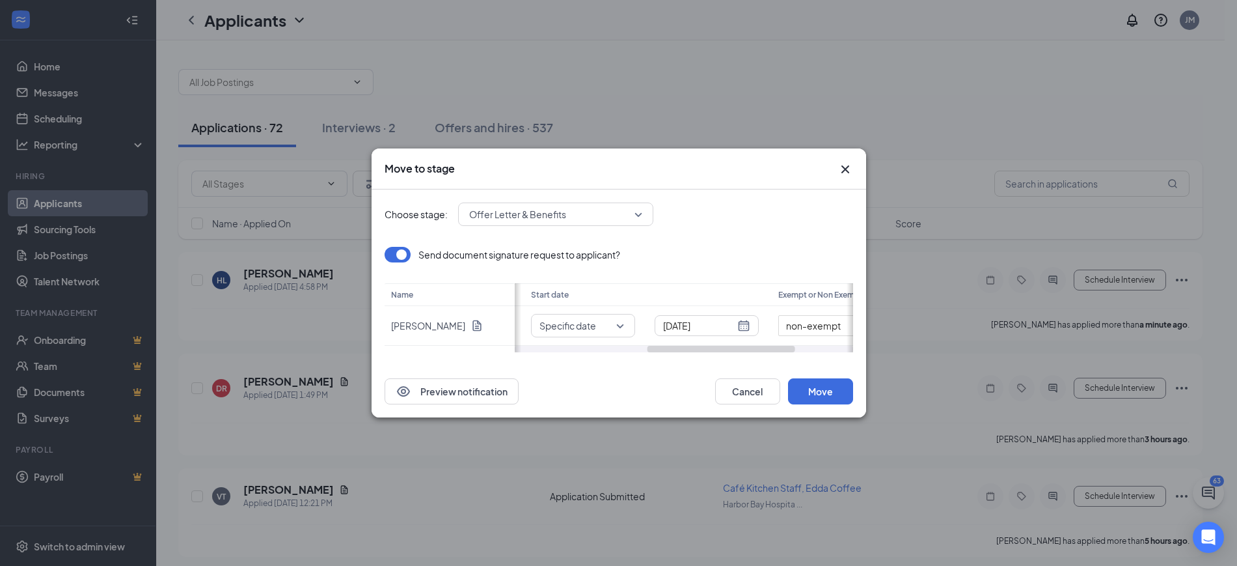
drag, startPoint x: 640, startPoint y: 347, endPoint x: 779, endPoint y: 360, distance: 139.9
click at [779, 360] on div "Choose stage: Offer Letter & Benefits 3615733 3615734 3615735 Application Form …" at bounding box center [619, 277] width 469 height 176
type input "19"
click at [744, 326] on div "[DATE]" at bounding box center [705, 325] width 87 height 14
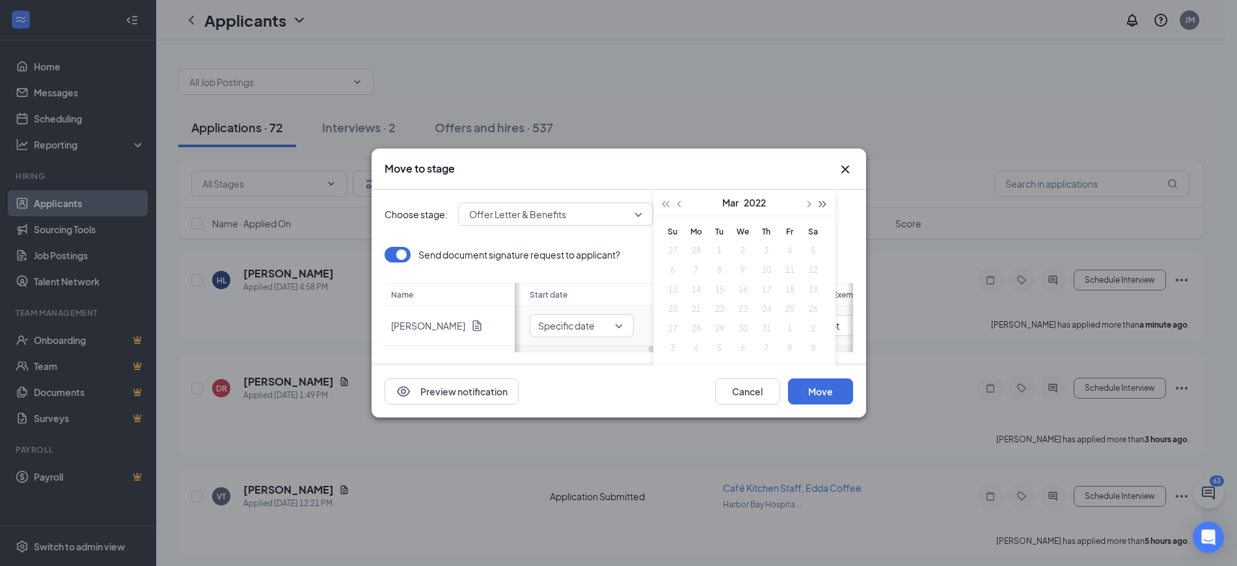
click at [823, 206] on span "button" at bounding box center [823, 204] width 7 height 7
click at [813, 202] on button "button" at bounding box center [808, 202] width 14 height 26
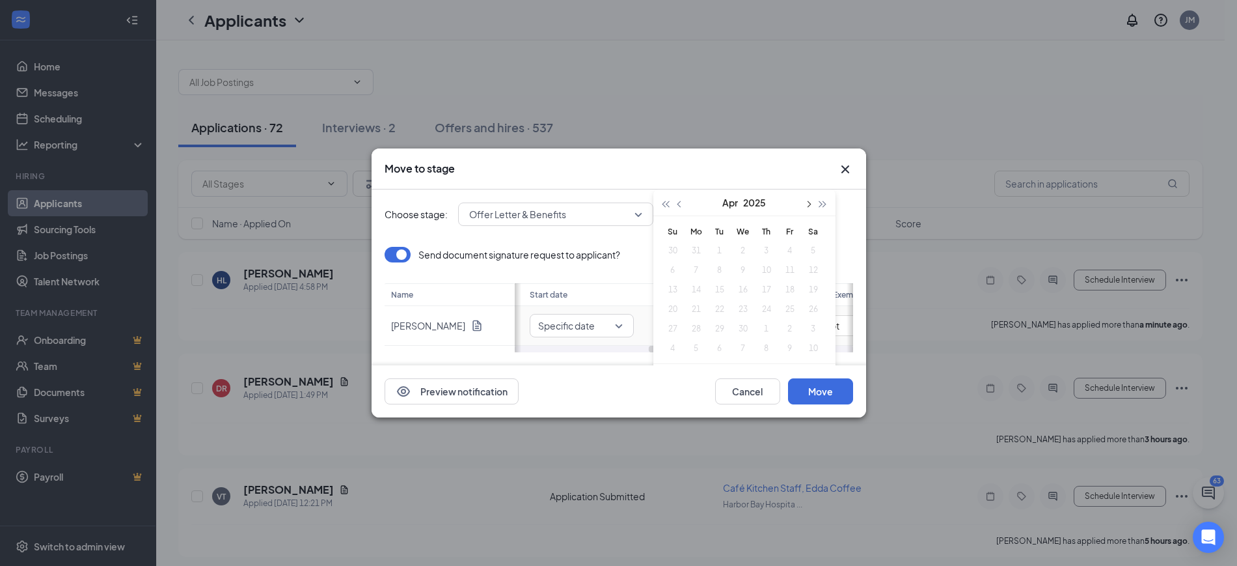
click at [813, 202] on button "button" at bounding box center [808, 202] width 14 height 26
type input "[DATE]"
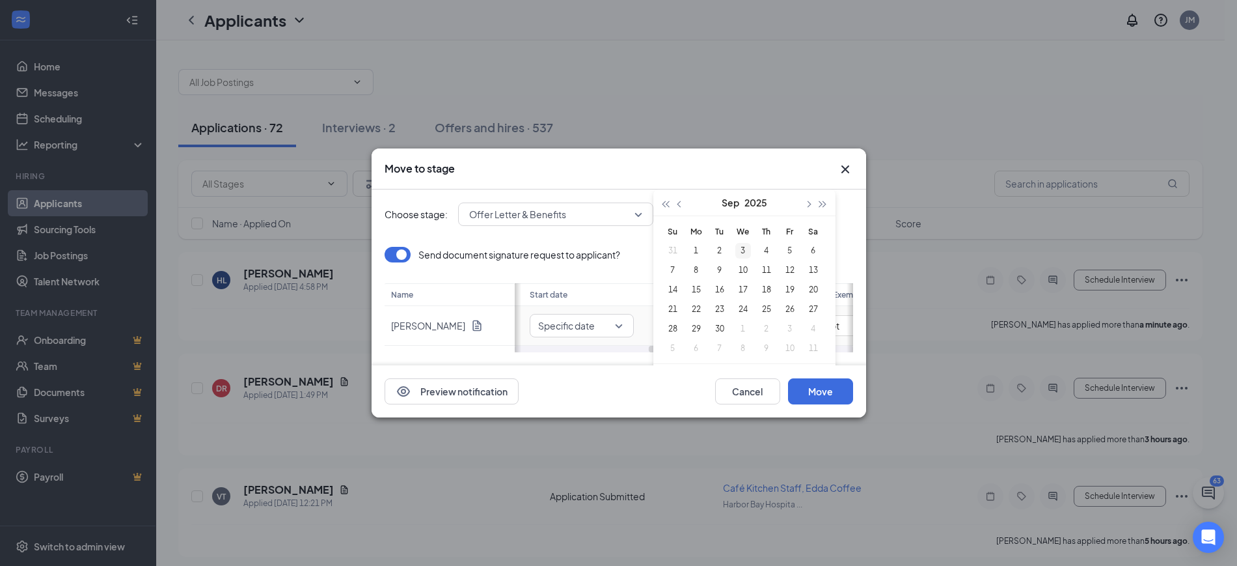
click at [741, 251] on div "3" at bounding box center [744, 251] width 16 height 16
click at [741, 251] on div "Send document signature request to applicant?" at bounding box center [619, 255] width 469 height 16
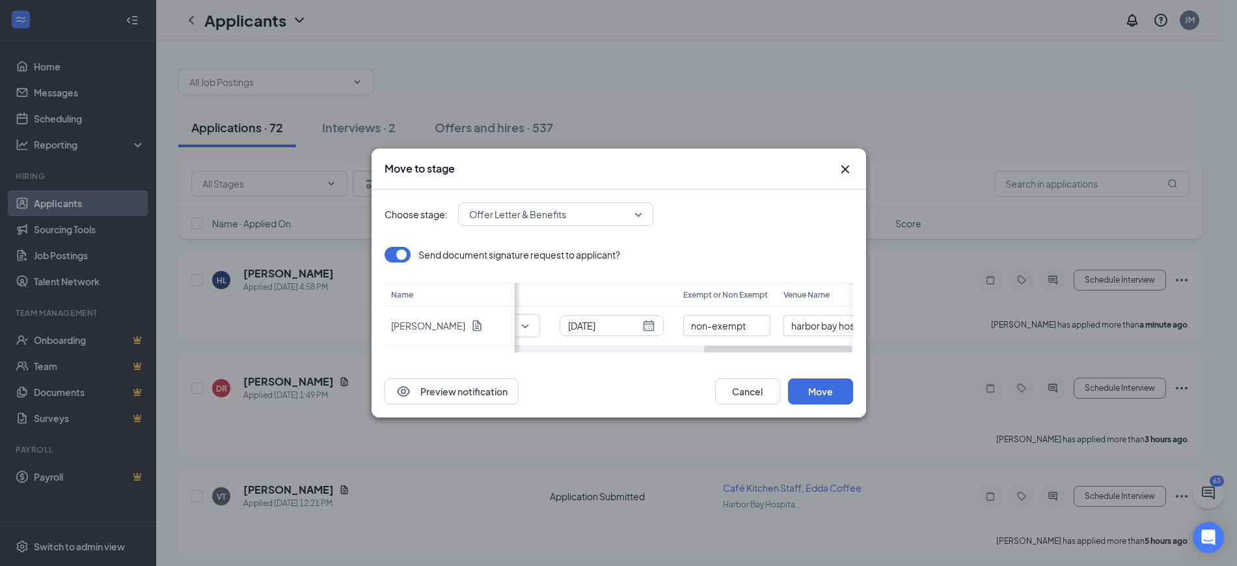
scroll to position [0, 436]
drag, startPoint x: 725, startPoint y: 347, endPoint x: 798, endPoint y: 348, distance: 72.9
click at [798, 348] on div at bounding box center [779, 349] width 148 height 7
drag, startPoint x: 763, startPoint y: 326, endPoint x: 965, endPoint y: 311, distance: 202.4
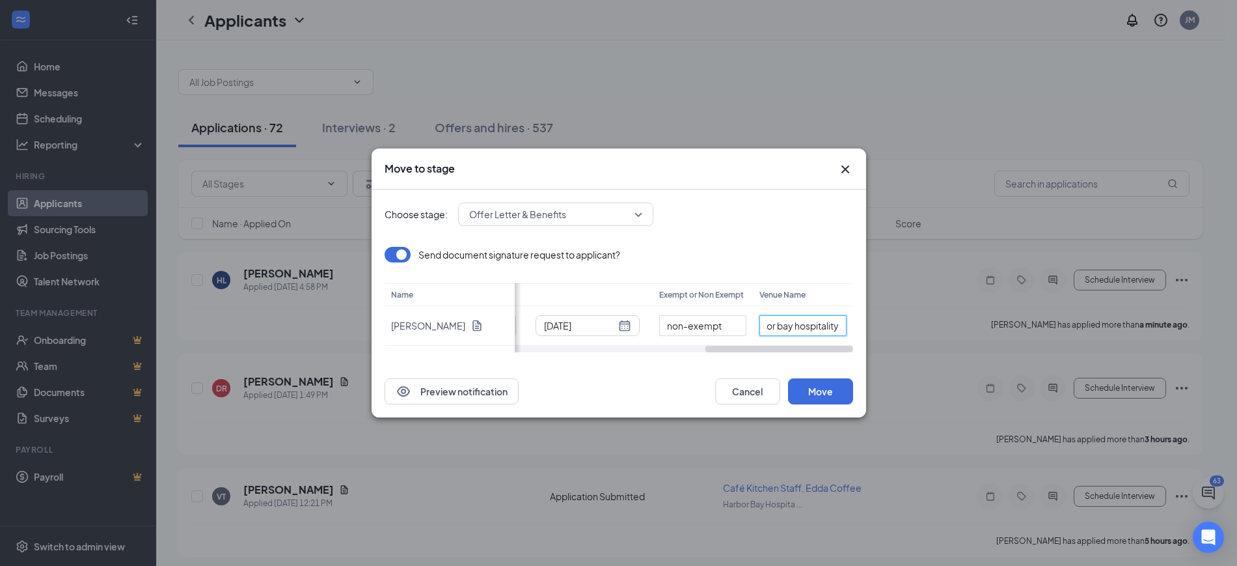
click at [965, 311] on div "Move to stage Choose stage: Offer Letter & Benefits 3615733 3615734 3615735 App…" at bounding box center [618, 283] width 1237 height 566
type input "EDDA"
click at [819, 391] on button "Move" at bounding box center [820, 391] width 65 height 26
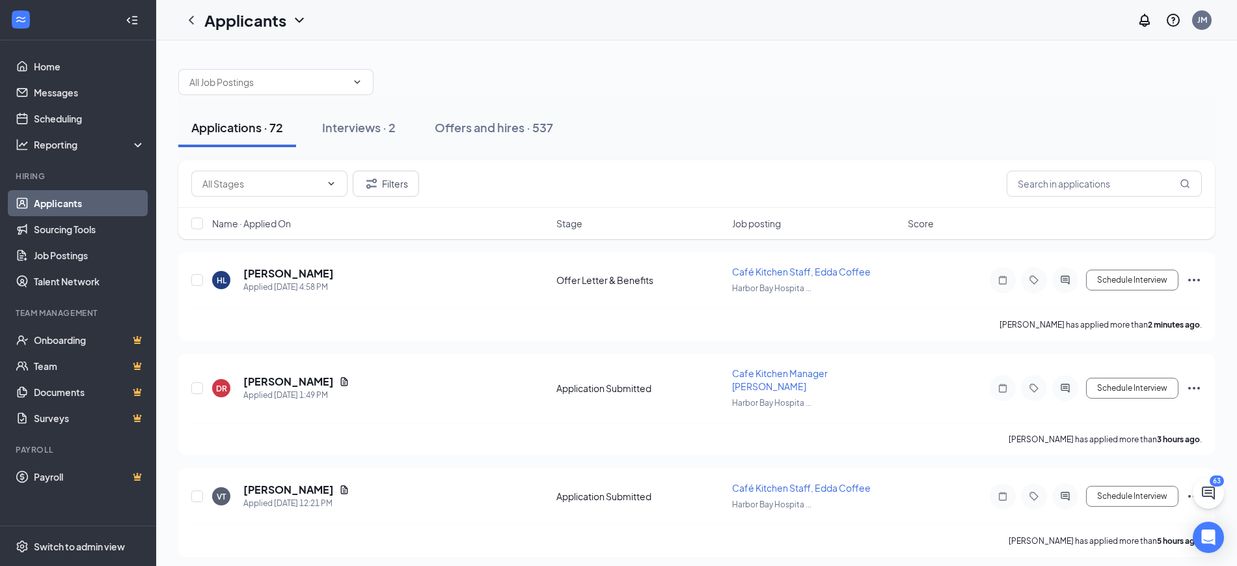
click at [57, 202] on link "Applicants" at bounding box center [89, 203] width 111 height 26
click at [471, 133] on div "Offers and hires · 537" at bounding box center [494, 127] width 118 height 16
